Goal: Task Accomplishment & Management: Manage account settings

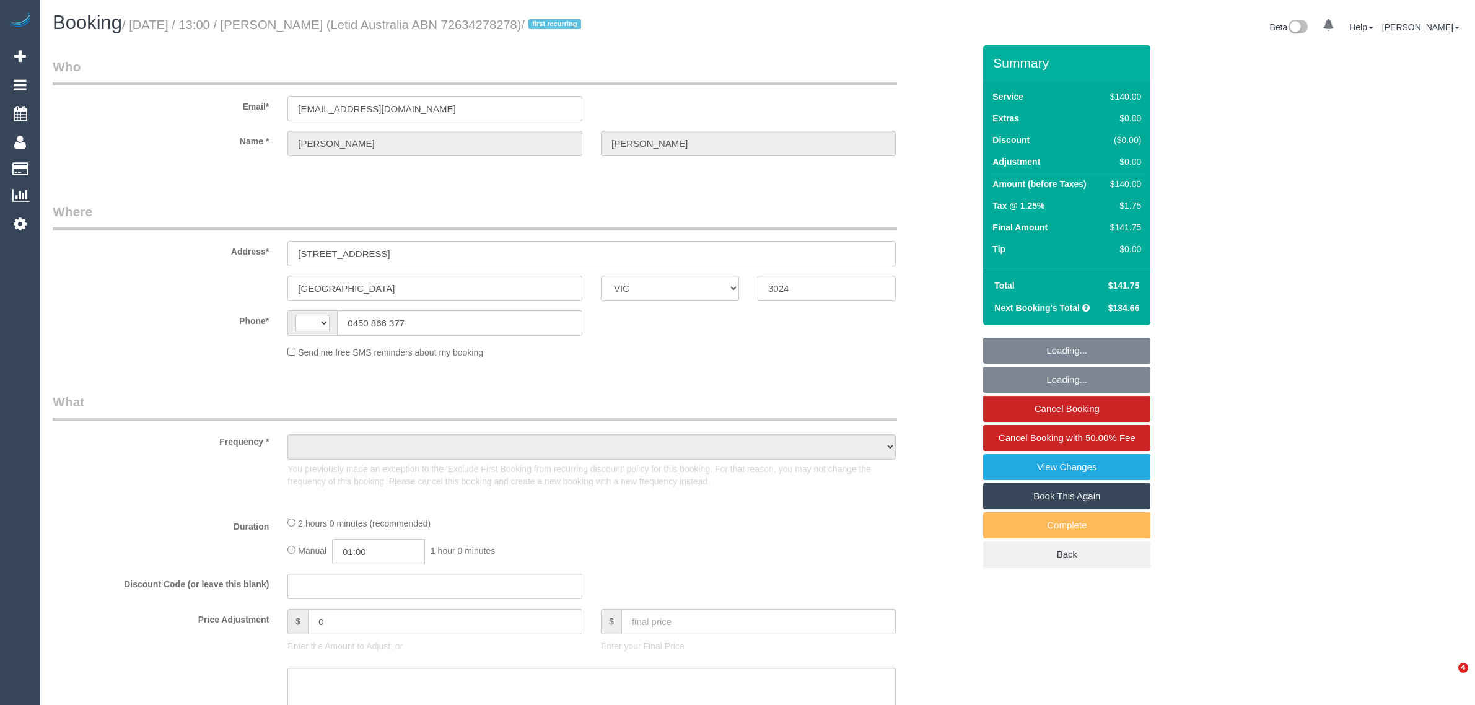
select select "VIC"
select select "string:AU"
select select "object:585"
select select "string:stripe-pm_1Rlp3Q2GScqysDRVm8p4l2tt"
select select "number:28"
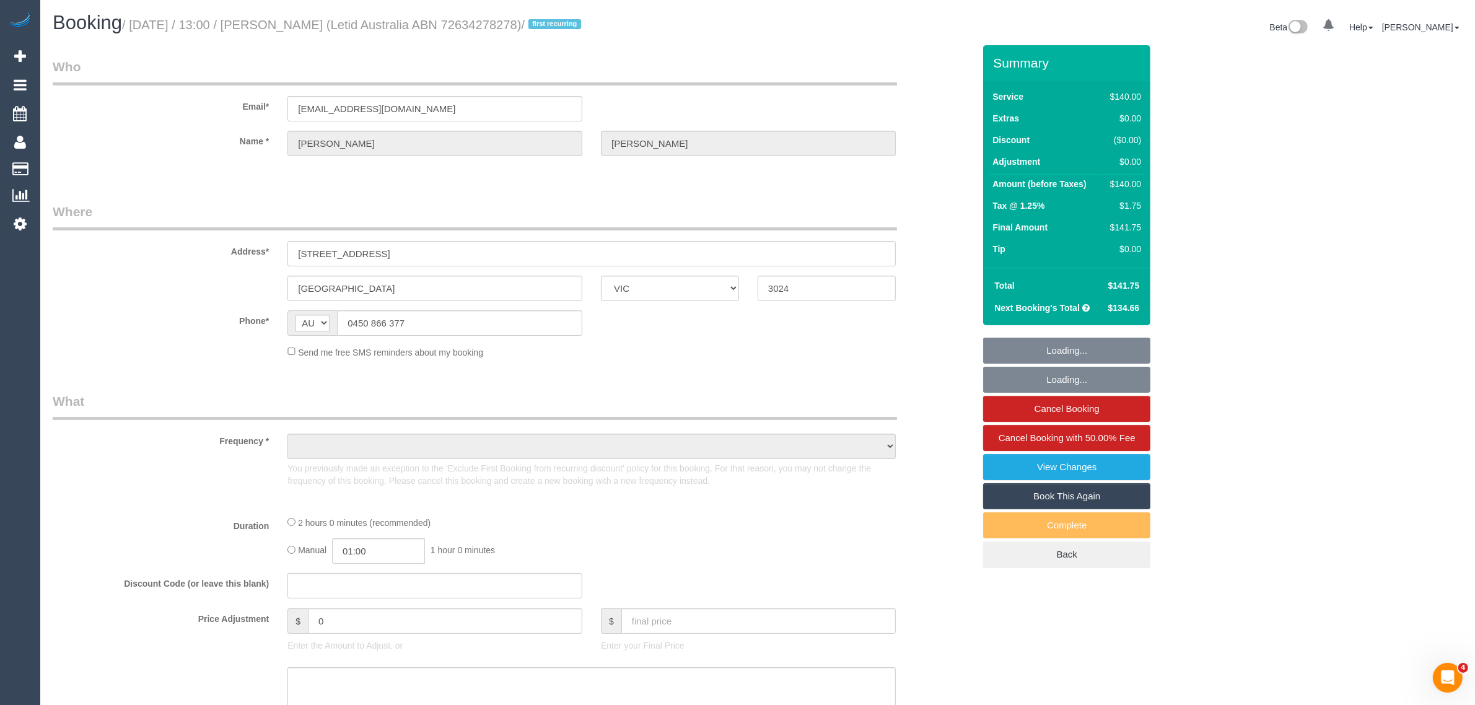
select select "number:14"
select select "number:19"
select select "number:23"
select select "number:33"
select select "number:12"
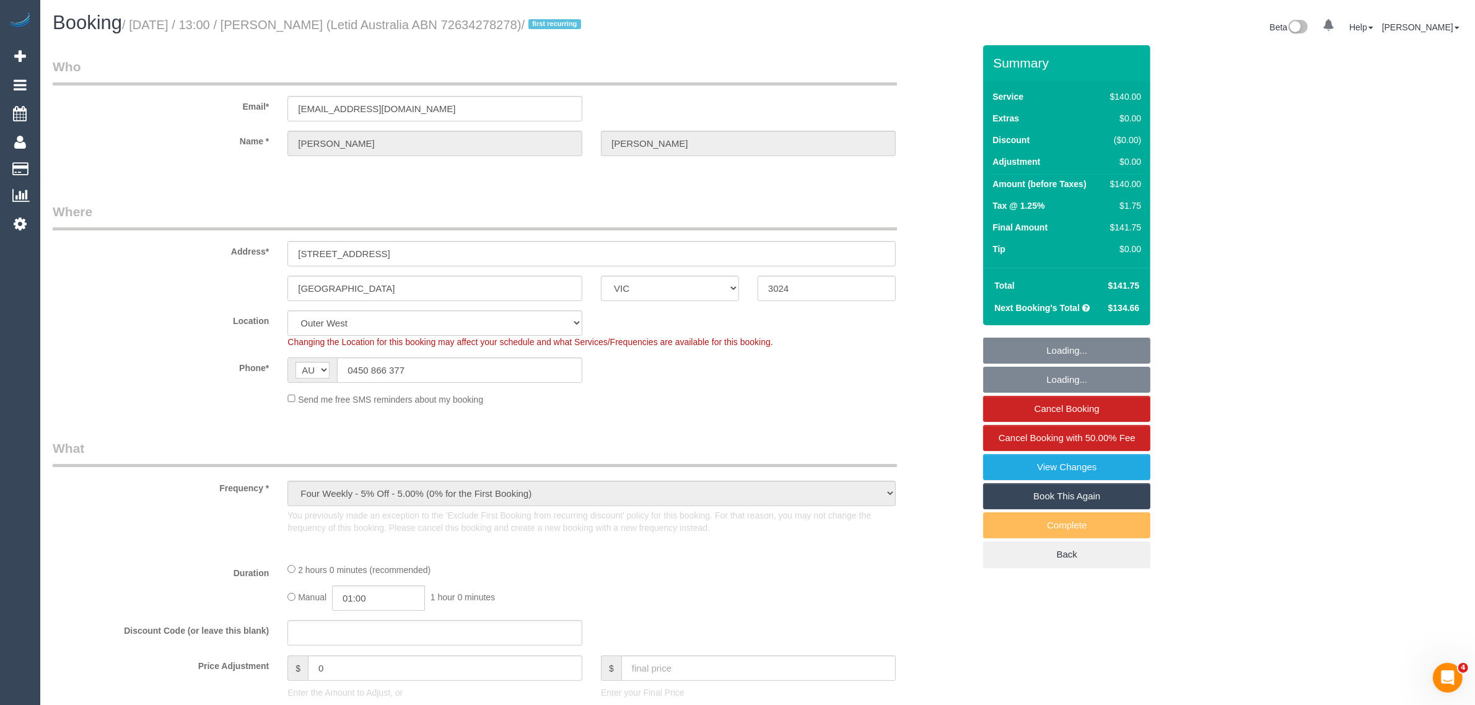
select select "object:740"
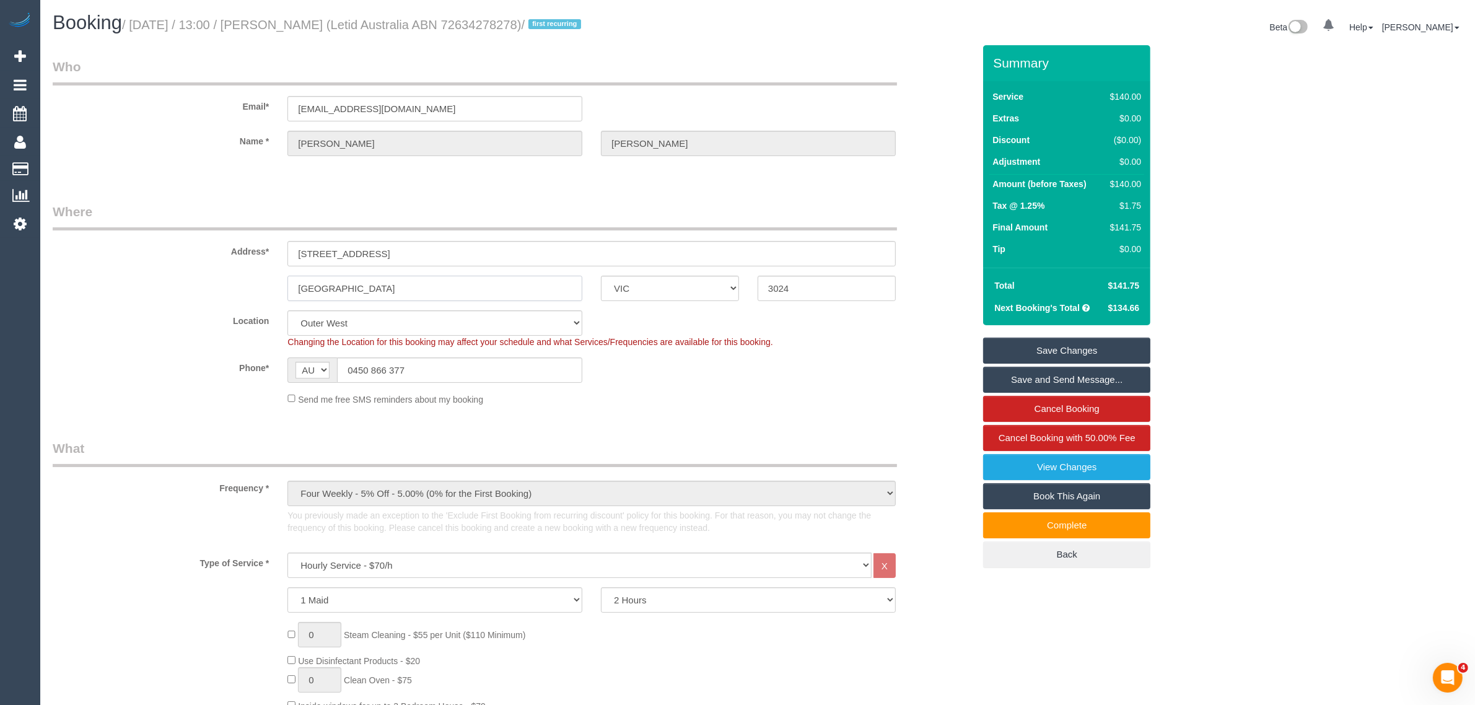
click at [453, 294] on input "[GEOGRAPHIC_DATA]" at bounding box center [434, 288] width 295 height 25
click at [456, 294] on input "[GEOGRAPHIC_DATA]" at bounding box center [434, 288] width 295 height 25
click at [457, 294] on input "[GEOGRAPHIC_DATA]" at bounding box center [434, 288] width 295 height 25
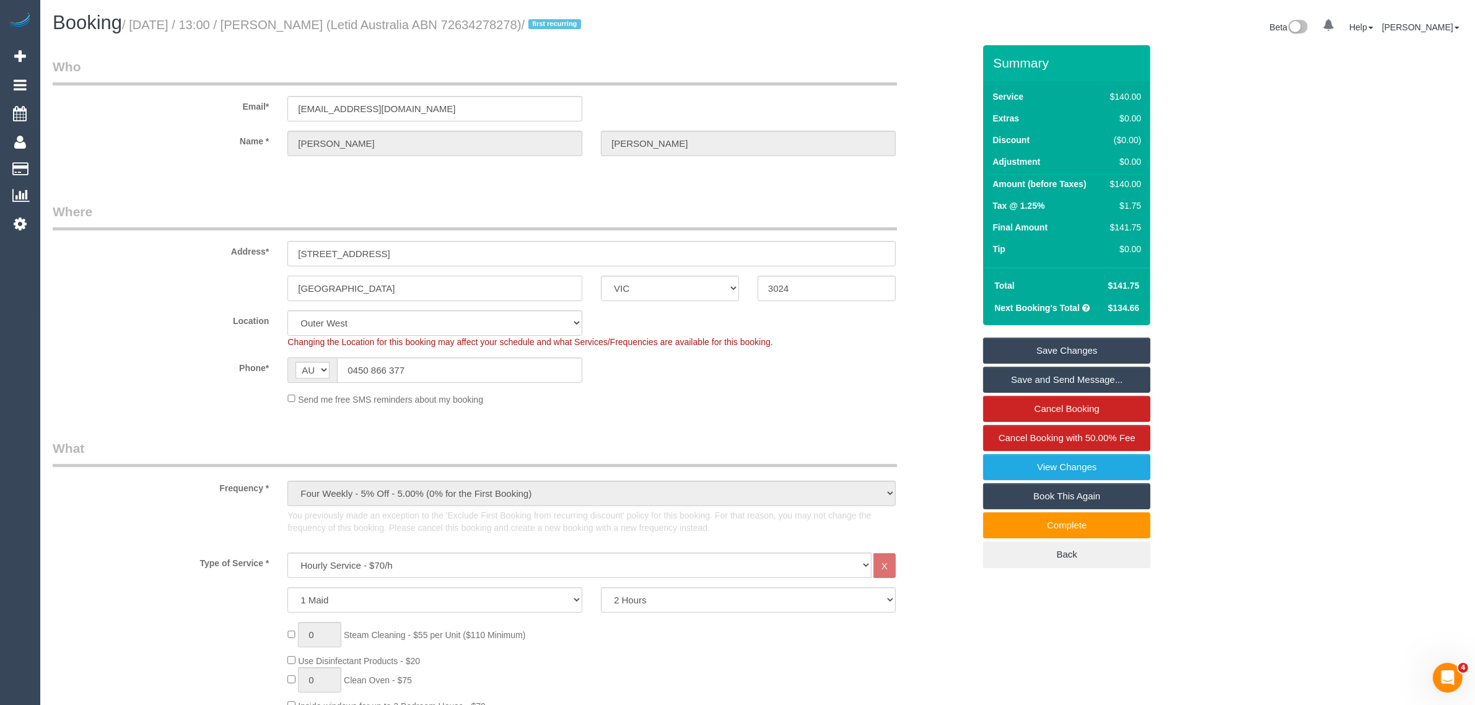
click at [457, 294] on input "[GEOGRAPHIC_DATA]" at bounding box center [434, 288] width 295 height 25
click at [528, 212] on legend "Where" at bounding box center [475, 217] width 844 height 28
